Goal: Information Seeking & Learning: Learn about a topic

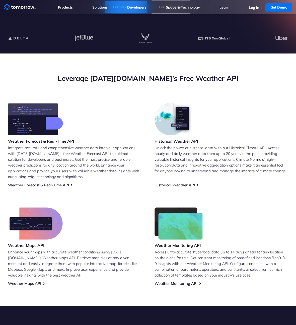
scroll to position [179, 0]
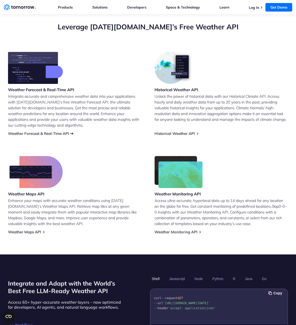
click at [58, 134] on link "Weather Forecast & Real-Time API" at bounding box center [38, 133] width 61 height 5
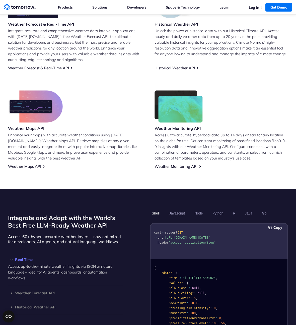
scroll to position [356, 0]
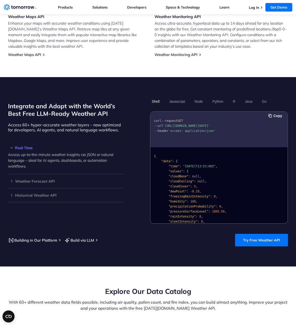
click at [206, 99] on ul "Shell Javascript Node Python R Java Go" at bounding box center [219, 101] width 138 height 9
click at [203, 100] on button "Node" at bounding box center [199, 101] width 12 height 9
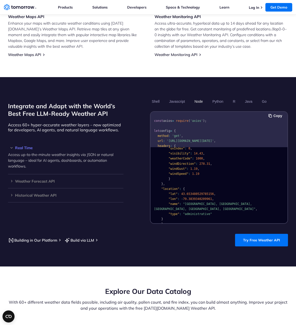
scroll to position [106, 0]
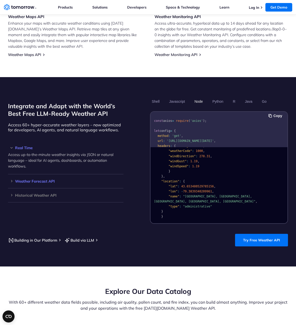
click at [77, 180] on h3 "Weather Forecast API" at bounding box center [66, 181] width 116 height 4
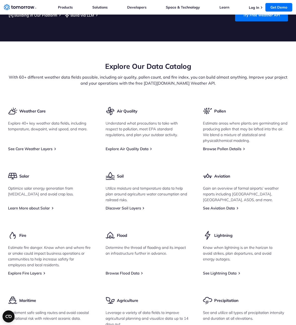
scroll to position [584, 0]
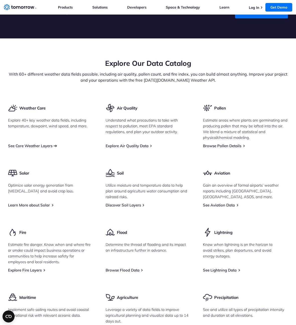
click at [49, 146] on link "See Core Weather Layers" at bounding box center [30, 145] width 44 height 5
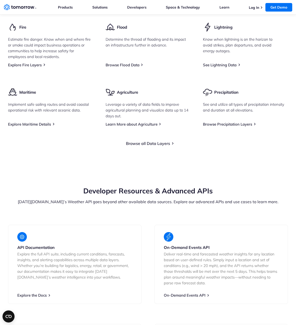
scroll to position [846, 0]
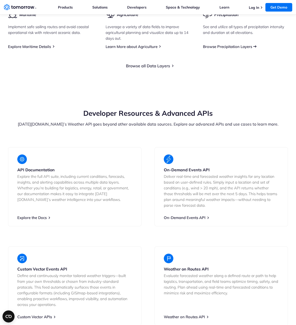
click at [234, 49] on link "Browse Precipitation Layers" at bounding box center [227, 46] width 49 height 5
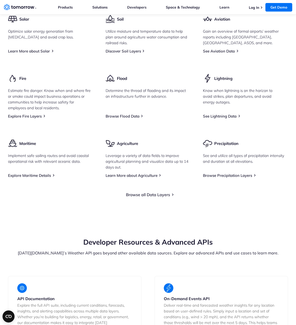
scroll to position [449, 0]
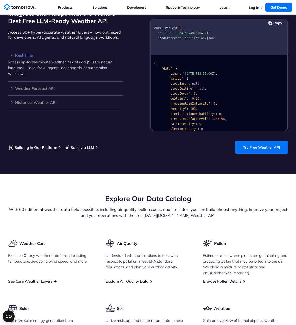
click at [33, 280] on link "See Core Weather Layers" at bounding box center [30, 281] width 44 height 5
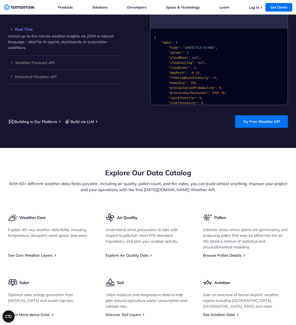
scroll to position [523, 0]
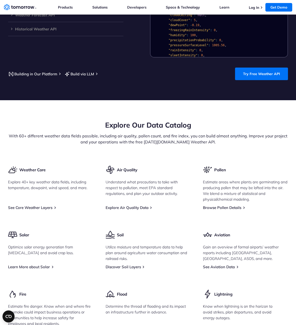
click at [49, 205] on div "Weather Core Explore 40+ key weather data fields, including temperature, dewpoi…" at bounding box center [50, 187] width 85 height 45
click at [45, 209] on link "See Core Weather Layers" at bounding box center [30, 207] width 44 height 5
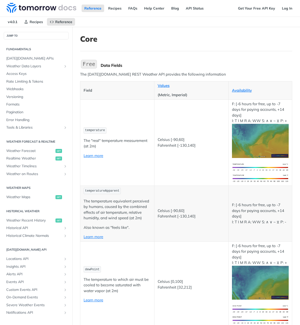
scroll to position [9, 0]
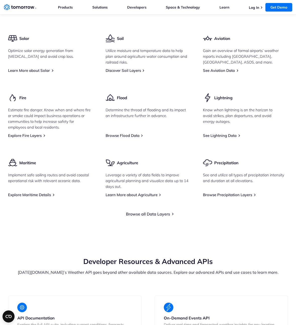
scroll to position [509, 0]
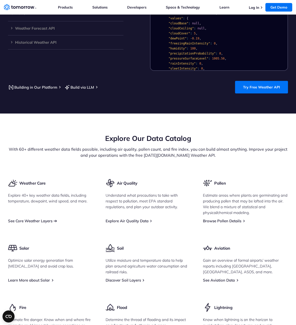
click at [38, 220] on link "See Core Weather Layers" at bounding box center [30, 220] width 44 height 5
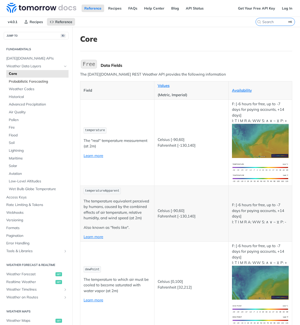
click at [39, 81] on span "Probabilistic Forecasting" at bounding box center [38, 81] width 59 height 5
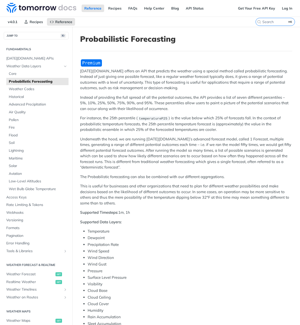
click at [196, 94] on div "[DATE][DOMAIN_NAME] offers an API that predicts the weather using a special met…" at bounding box center [186, 234] width 212 height 351
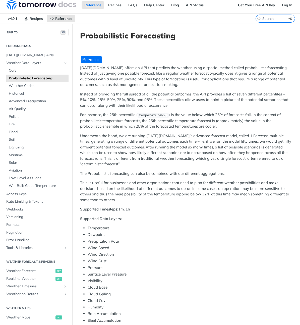
click at [185, 149] on p "Underneath the hood, we are running [DATE][DOMAIN_NAME]’s advanced forecast mod…" at bounding box center [186, 150] width 212 height 34
